Goal: Task Accomplishment & Management: Manage account settings

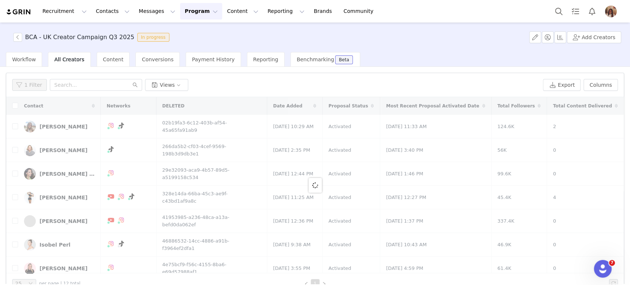
click at [8, 41] on div "BCA - UK Creator Campaign Q3 2025 In progress Add Creators" at bounding box center [315, 38] width 630 height 30
click at [18, 38] on button "button" at bounding box center [17, 37] width 9 height 9
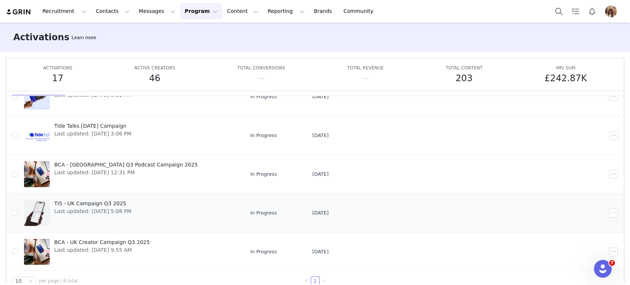
scroll to position [38, 0]
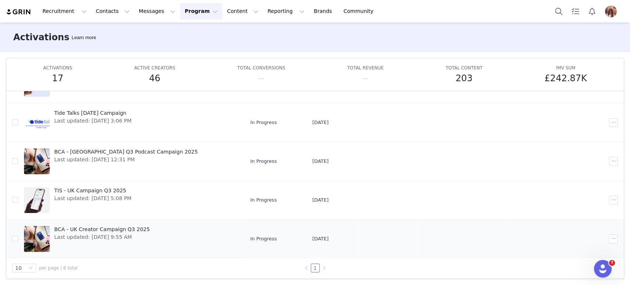
click at [118, 231] on span "BCA - UK Creator Campaign Q3 2025" at bounding box center [102, 230] width 96 height 8
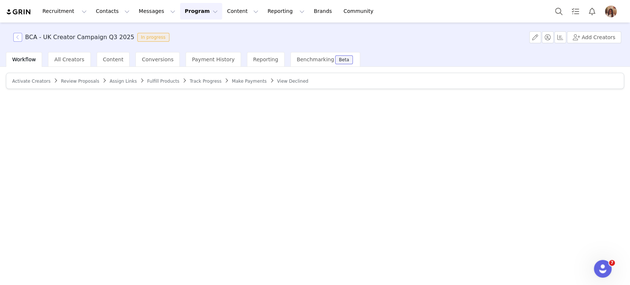
click at [17, 34] on button "button" at bounding box center [17, 37] width 9 height 9
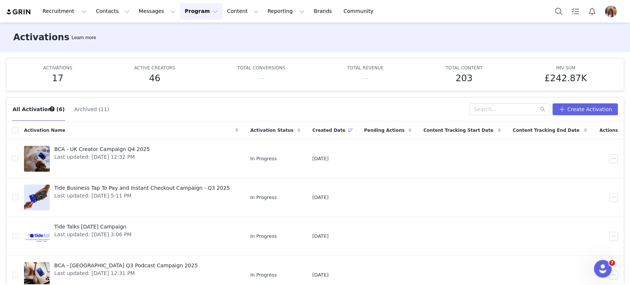
click at [79, 111] on button "Archived (11)" at bounding box center [91, 109] width 35 height 12
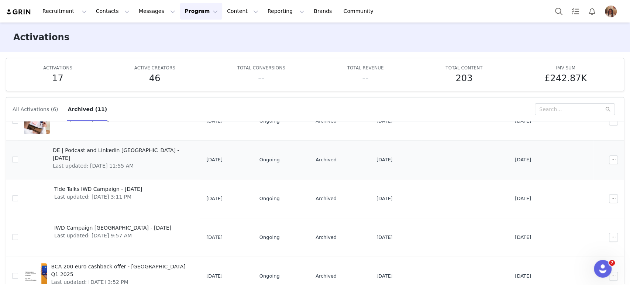
scroll to position [230, 0]
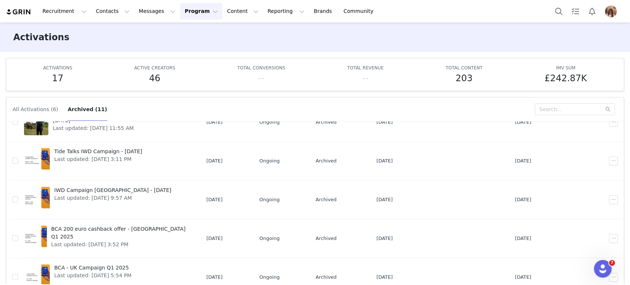
click at [36, 105] on button "All Activations (6)" at bounding box center [35, 109] width 46 height 12
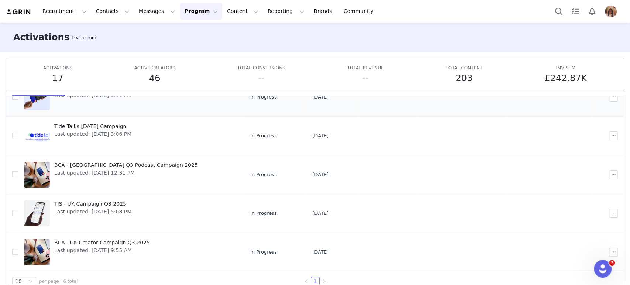
scroll to position [38, 0]
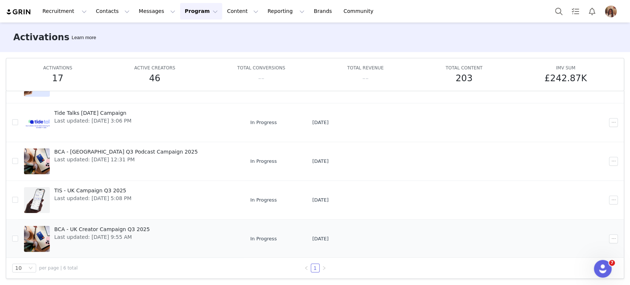
click at [105, 230] on span "BCA - UK Creator Campaign Q3 2025" at bounding box center [102, 230] width 96 height 8
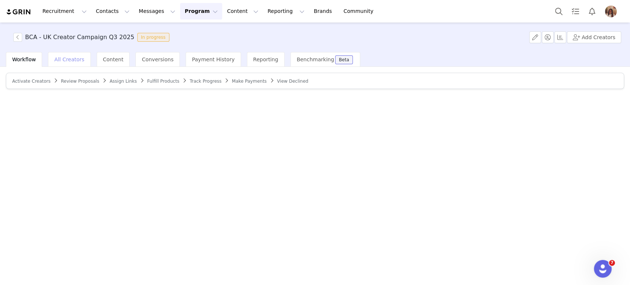
click at [61, 59] on span "All Creators" at bounding box center [69, 59] width 30 height 6
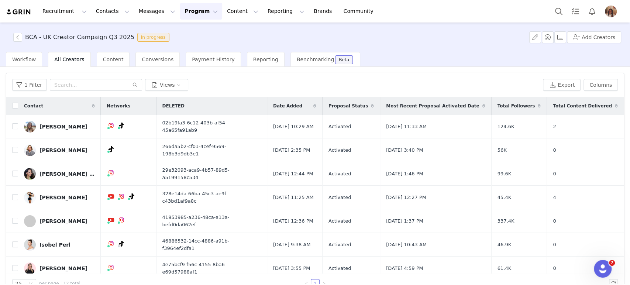
click at [22, 40] on span "BCA - UK Creator Campaign Q3 2025 In progress" at bounding box center [92, 37] width 159 height 9
click at [19, 35] on button "button" at bounding box center [17, 37] width 9 height 9
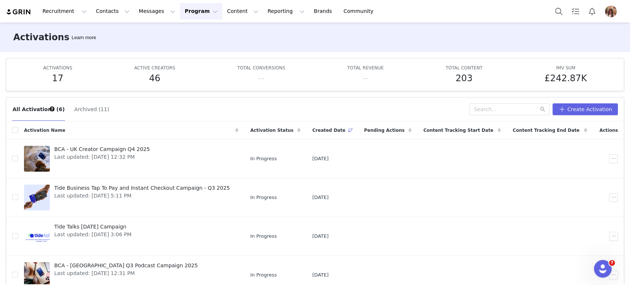
click at [76, 109] on button "Archived (11)" at bounding box center [91, 109] width 35 height 12
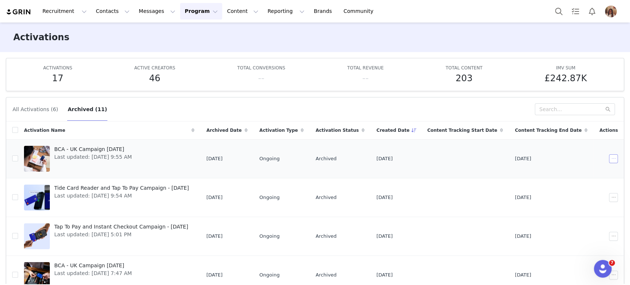
click at [609, 160] on button "button" at bounding box center [613, 158] width 9 height 9
click at [590, 171] on span "Restore" at bounding box center [594, 172] width 20 height 8
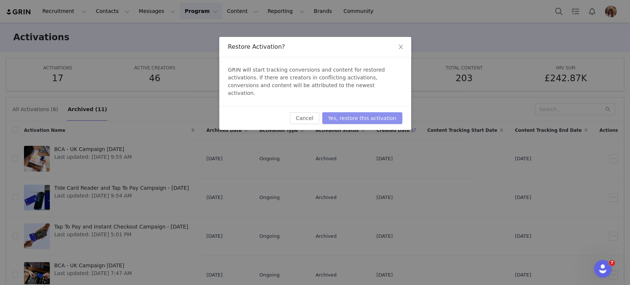
click at [396, 115] on button "Yes, restore this activation" at bounding box center [362, 118] width 80 height 12
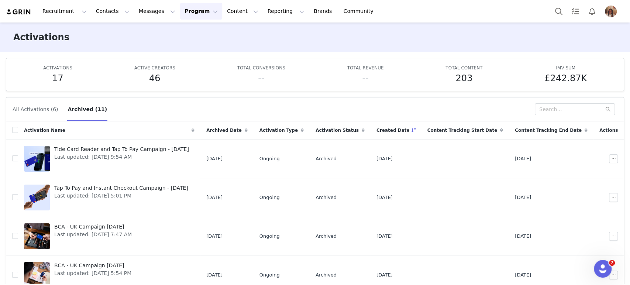
click at [42, 107] on button "All Activations (6)" at bounding box center [35, 109] width 46 height 12
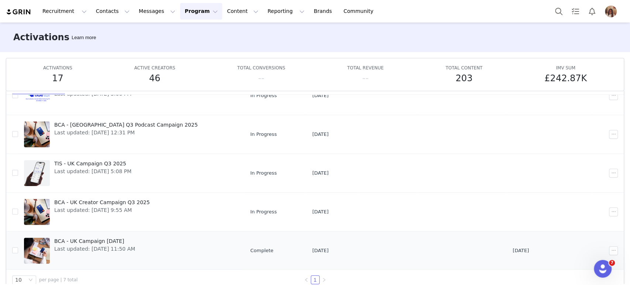
scroll to position [38, 0]
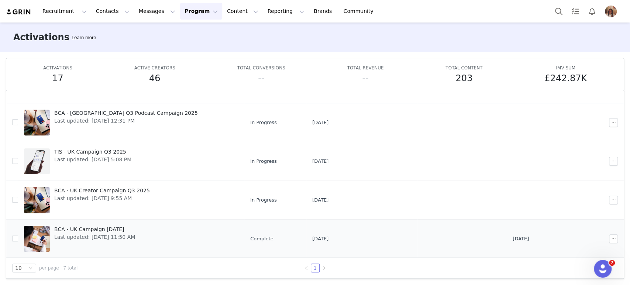
click at [107, 228] on span "BCA - UK Campaign [DATE]" at bounding box center [94, 230] width 81 height 8
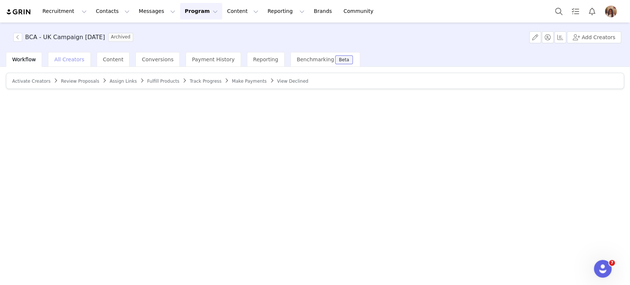
click at [62, 64] on div "All Creators" at bounding box center [69, 59] width 42 height 15
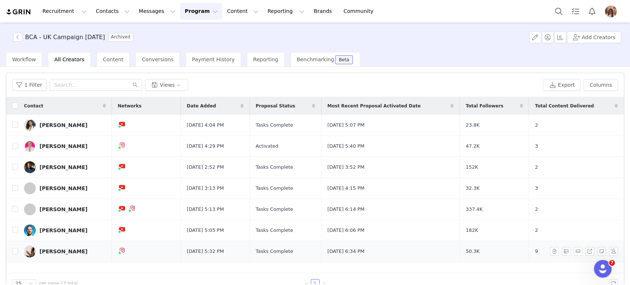
click at [79, 248] on div "[PERSON_NAME]" at bounding box center [64, 251] width 48 height 6
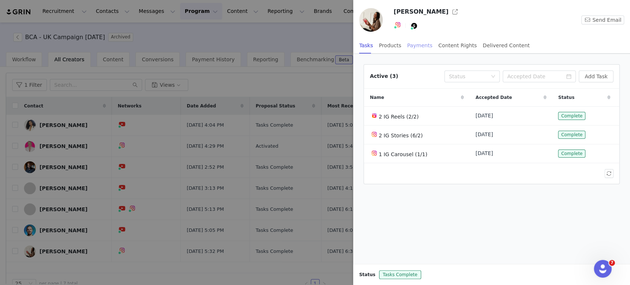
click at [420, 46] on div "Payments" at bounding box center [419, 45] width 25 height 17
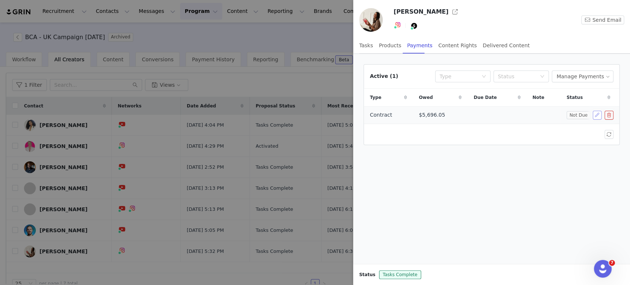
click at [597, 116] on button "button" at bounding box center [597, 115] width 9 height 9
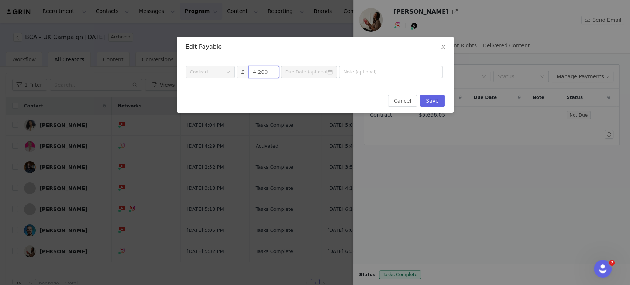
drag, startPoint x: 265, startPoint y: 70, endPoint x: 239, endPoint y: 72, distance: 25.9
click at [240, 71] on span "£ 4,200" at bounding box center [258, 72] width 42 height 12
type input "4,410"
click at [324, 95] on div "Cancel Save" at bounding box center [315, 101] width 259 height 12
click at [443, 100] on button "Save" at bounding box center [432, 101] width 24 height 12
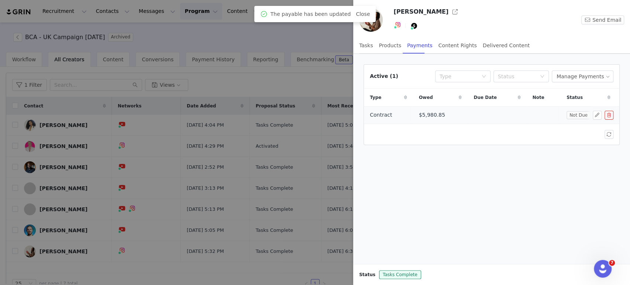
click at [451, 114] on td "$5,980.85" at bounding box center [440, 114] width 55 height 17
click at [598, 112] on button "button" at bounding box center [597, 115] width 9 height 9
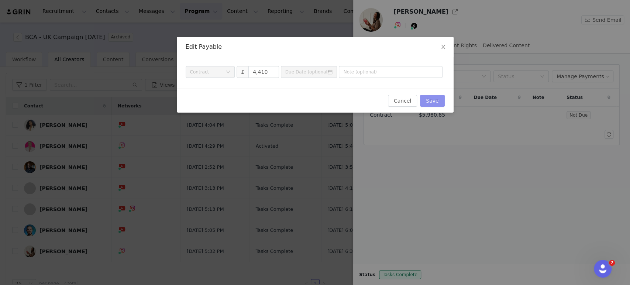
click at [436, 104] on button "Save" at bounding box center [432, 101] width 24 height 12
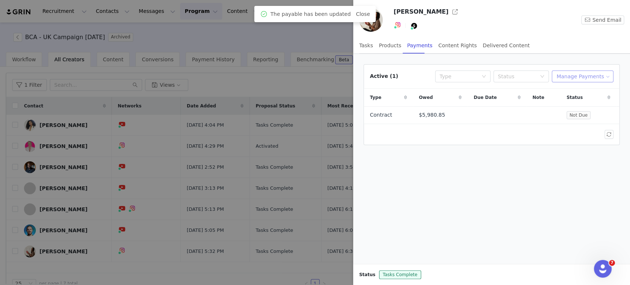
click at [590, 77] on button "Manage Payments" at bounding box center [583, 77] width 62 height 12
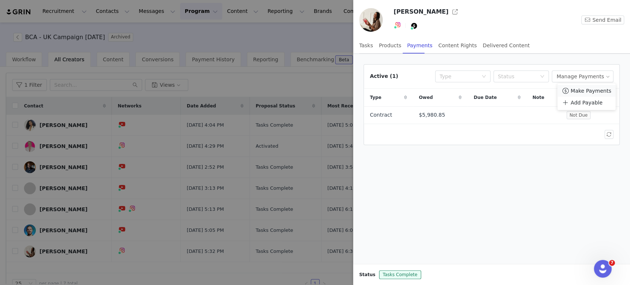
click at [596, 91] on span "Make Payments" at bounding box center [591, 91] width 41 height 8
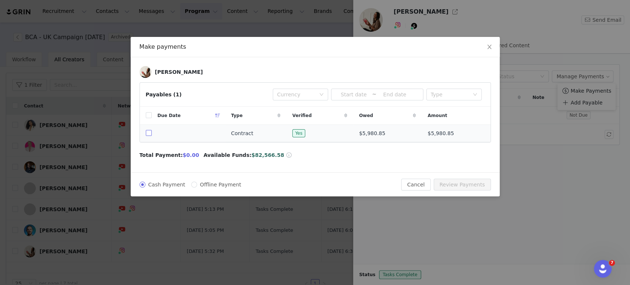
click at [150, 135] on input "checkbox" at bounding box center [149, 133] width 6 height 6
checkbox input "true"
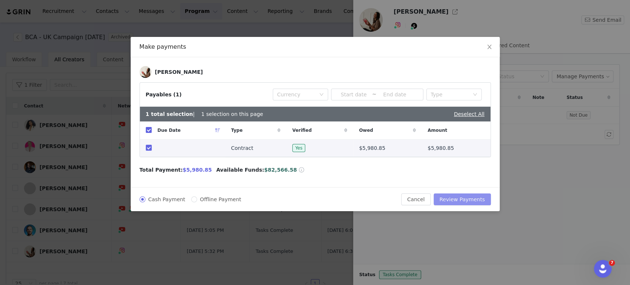
click at [470, 199] on button "Review Payments" at bounding box center [462, 199] width 57 height 12
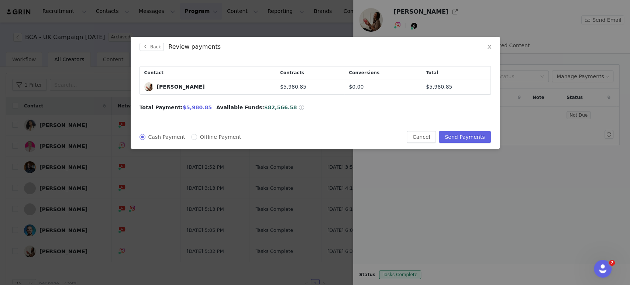
click at [389, 104] on div "Total Payment: $5,980.85 Available Funds: $82,566.58" at bounding box center [315, 108] width 351 height 8
click at [432, 140] on button "Cancel" at bounding box center [421, 137] width 29 height 12
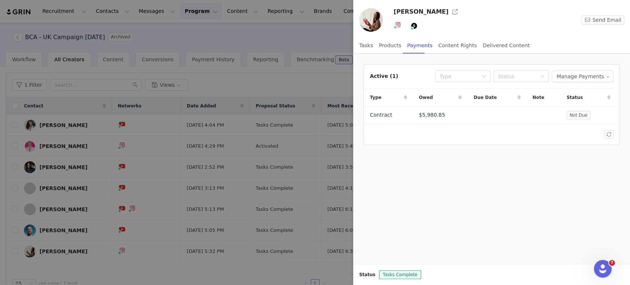
click at [16, 38] on div at bounding box center [315, 142] width 630 height 285
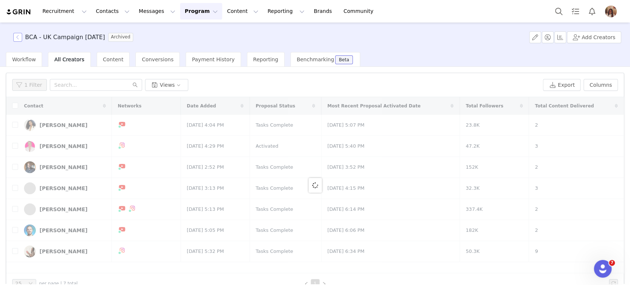
click at [16, 38] on button "button" at bounding box center [17, 37] width 9 height 9
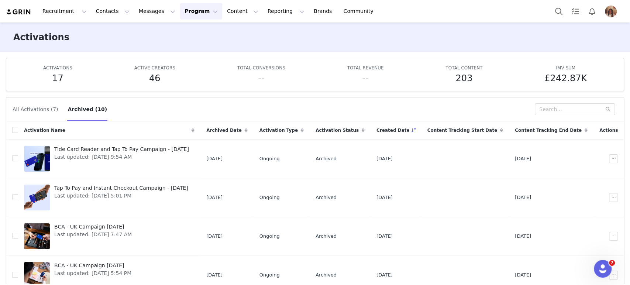
click at [43, 104] on button "All Activations (7)" at bounding box center [35, 109] width 46 height 12
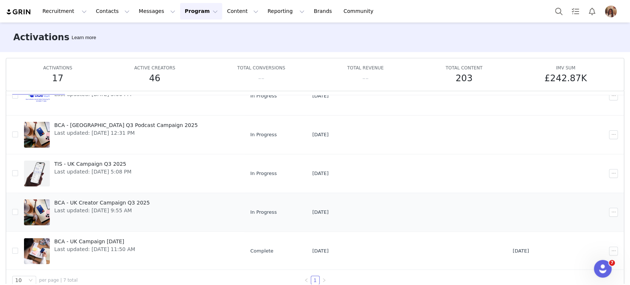
scroll to position [38, 0]
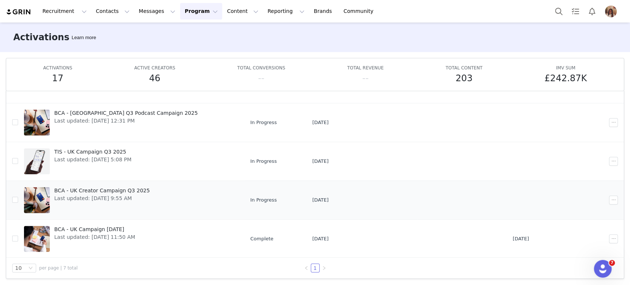
click at [117, 188] on span "BCA - UK Creator Campaign Q3 2025" at bounding box center [102, 191] width 96 height 8
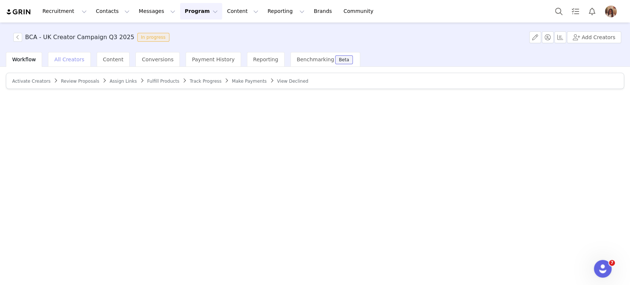
click at [66, 56] on span "All Creators" at bounding box center [69, 59] width 30 height 6
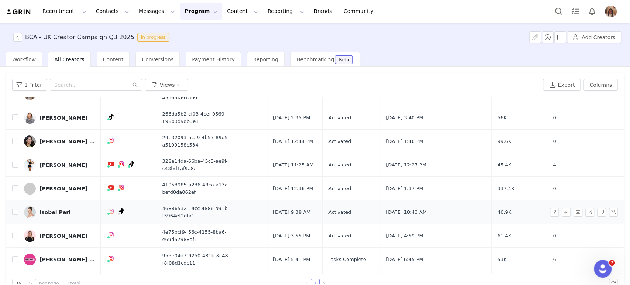
scroll to position [94, 0]
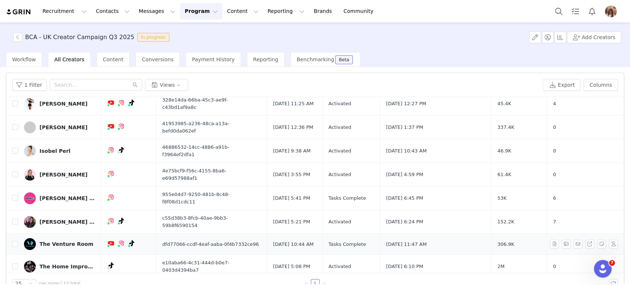
click at [73, 241] on div "The Venture Room" at bounding box center [67, 244] width 54 height 6
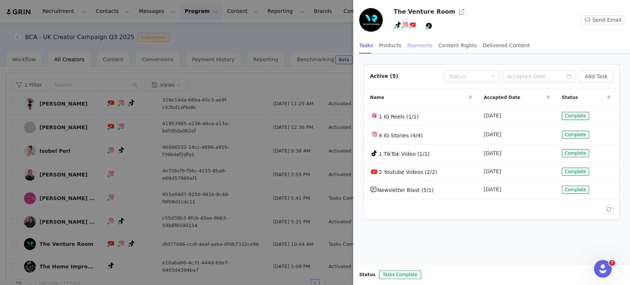
click at [414, 47] on div "Payments" at bounding box center [419, 45] width 25 height 17
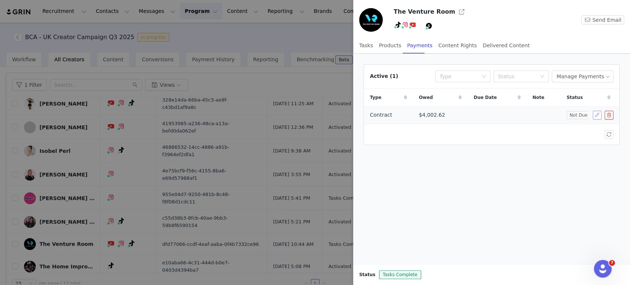
click at [595, 115] on button "button" at bounding box center [597, 115] width 9 height 9
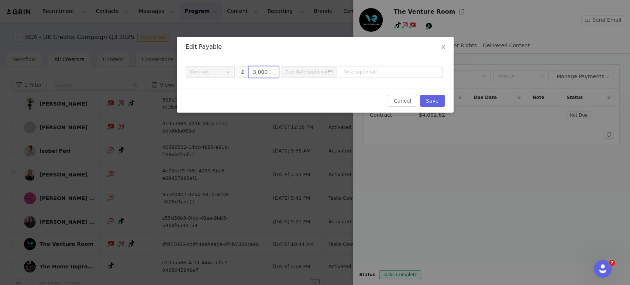
drag, startPoint x: 264, startPoint y: 73, endPoint x: 257, endPoint y: 73, distance: 7.0
click at [257, 73] on input "3,000" at bounding box center [264, 71] width 30 height 11
type input "3,150"
click at [440, 106] on button "Save" at bounding box center [432, 101] width 24 height 12
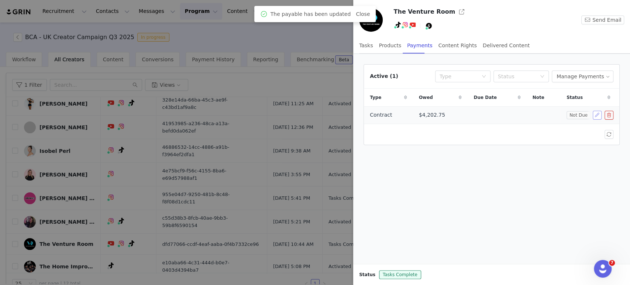
click at [599, 116] on button "button" at bounding box center [597, 115] width 9 height 9
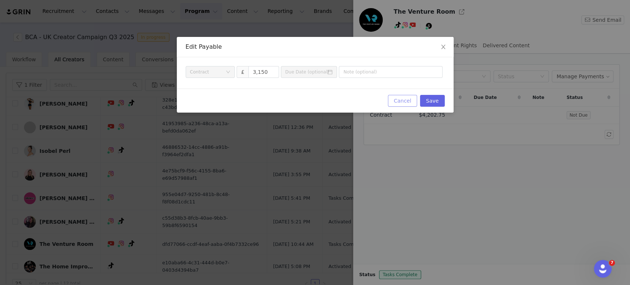
click at [399, 100] on button "Cancel" at bounding box center [402, 101] width 29 height 12
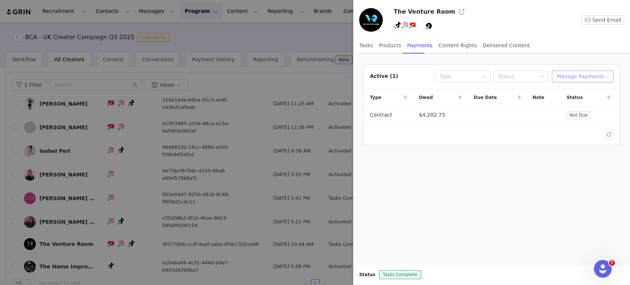
click at [593, 71] on button "Manage Payments" at bounding box center [583, 77] width 62 height 12
click at [573, 88] on span "Make Payments" at bounding box center [591, 91] width 41 height 8
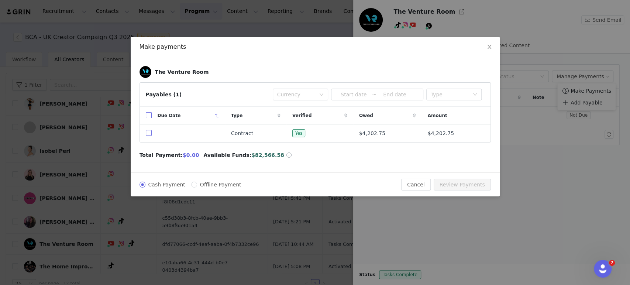
click at [147, 132] on input "checkbox" at bounding box center [149, 133] width 6 height 6
checkbox input "true"
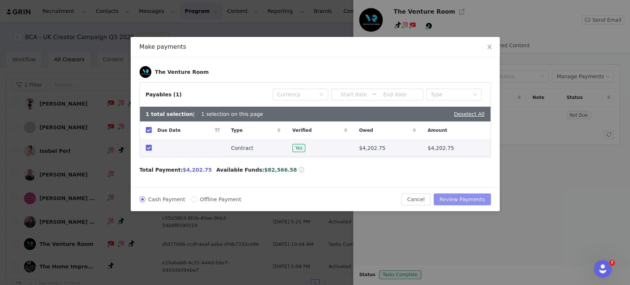
click at [461, 201] on button "Review Payments" at bounding box center [462, 199] width 57 height 12
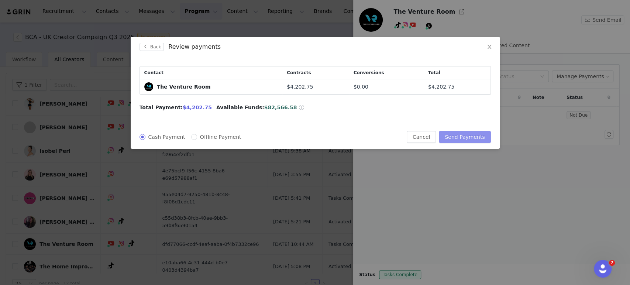
click at [480, 132] on button "Send Payments" at bounding box center [465, 137] width 52 height 12
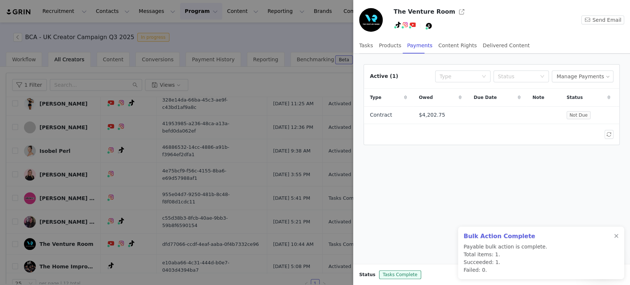
click at [44, 205] on div at bounding box center [315, 142] width 630 height 285
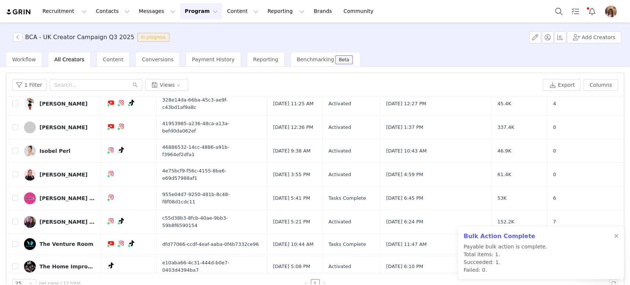
scroll to position [0, 0]
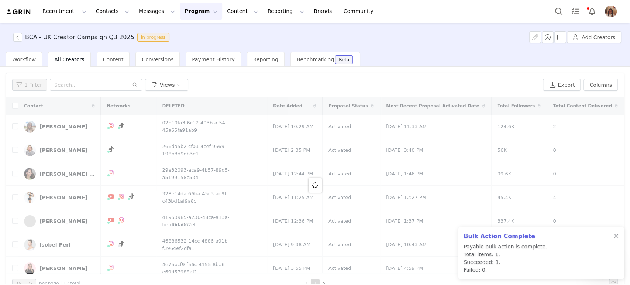
click at [53, 202] on div at bounding box center [315, 185] width 618 height 176
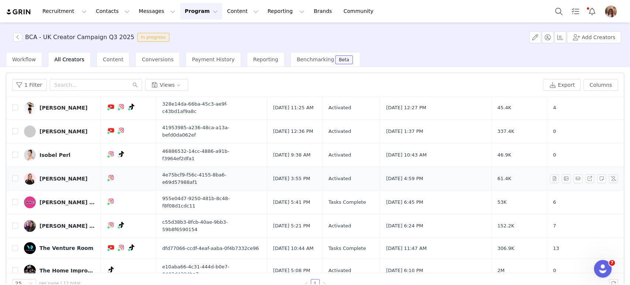
scroll to position [94, 0]
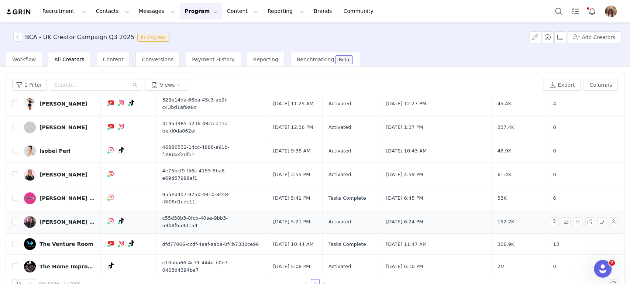
click at [74, 219] on div "[PERSON_NAME] | Aesthetic & Beauty Business Growth Coach" at bounding box center [67, 222] width 55 height 6
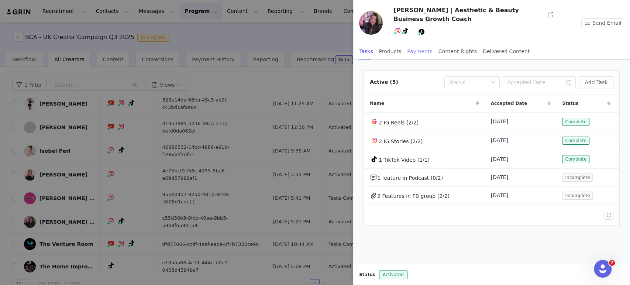
click at [412, 45] on div "Payments" at bounding box center [419, 51] width 25 height 17
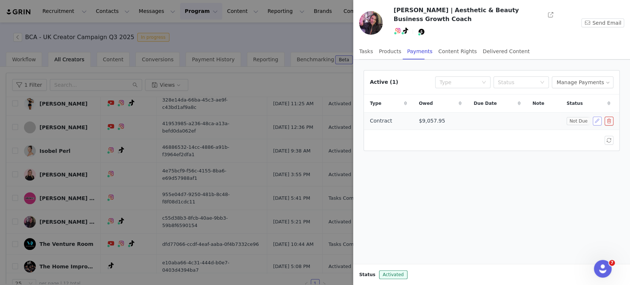
click at [598, 117] on button "button" at bounding box center [597, 121] width 9 height 9
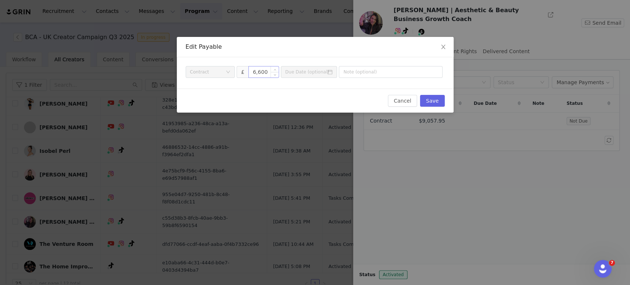
click at [258, 73] on input "6,600" at bounding box center [264, 71] width 30 height 11
type input "6,300"
click at [437, 100] on button "Save" at bounding box center [432, 101] width 24 height 12
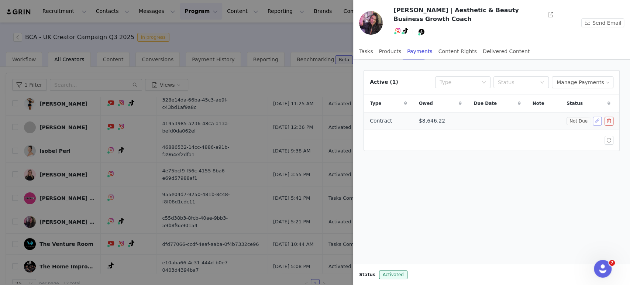
click at [597, 117] on button "button" at bounding box center [597, 121] width 9 height 9
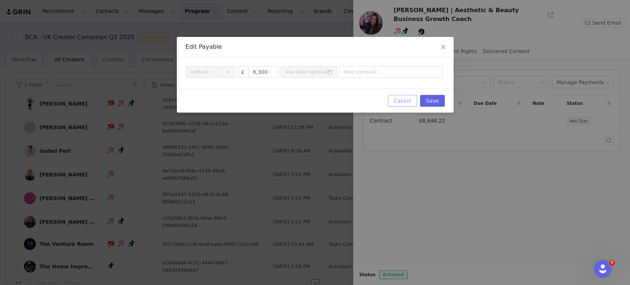
click at [408, 99] on button "Cancel" at bounding box center [402, 101] width 29 height 12
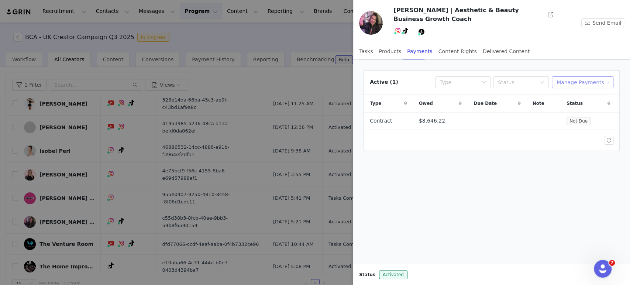
drag, startPoint x: 612, startPoint y: 76, endPoint x: 602, endPoint y: 78, distance: 9.5
click at [612, 76] on button "Manage Payments" at bounding box center [583, 82] width 62 height 12
click at [577, 88] on span "Make Payments" at bounding box center [591, 91] width 41 height 8
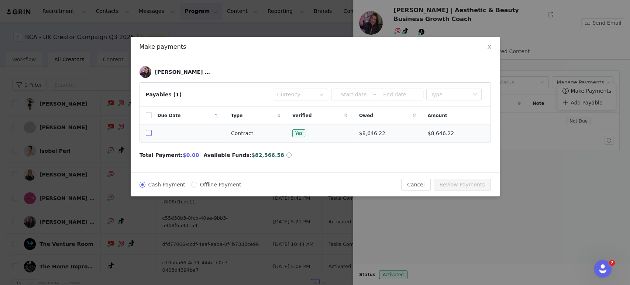
click at [146, 135] on input "checkbox" at bounding box center [149, 133] width 6 height 6
checkbox input "true"
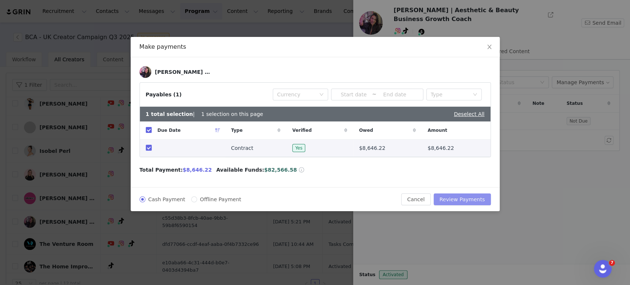
click at [476, 198] on button "Review Payments" at bounding box center [462, 199] width 57 height 12
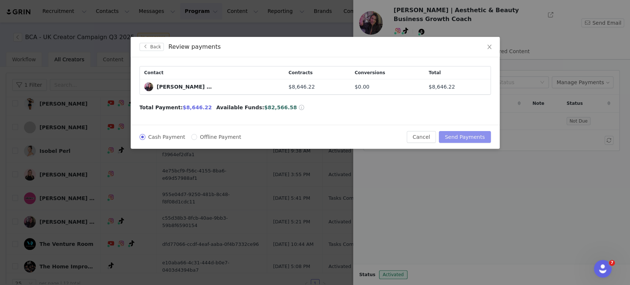
click at [475, 134] on button "Send Payments" at bounding box center [465, 137] width 52 height 12
